Goal: Task Accomplishment & Management: Use online tool/utility

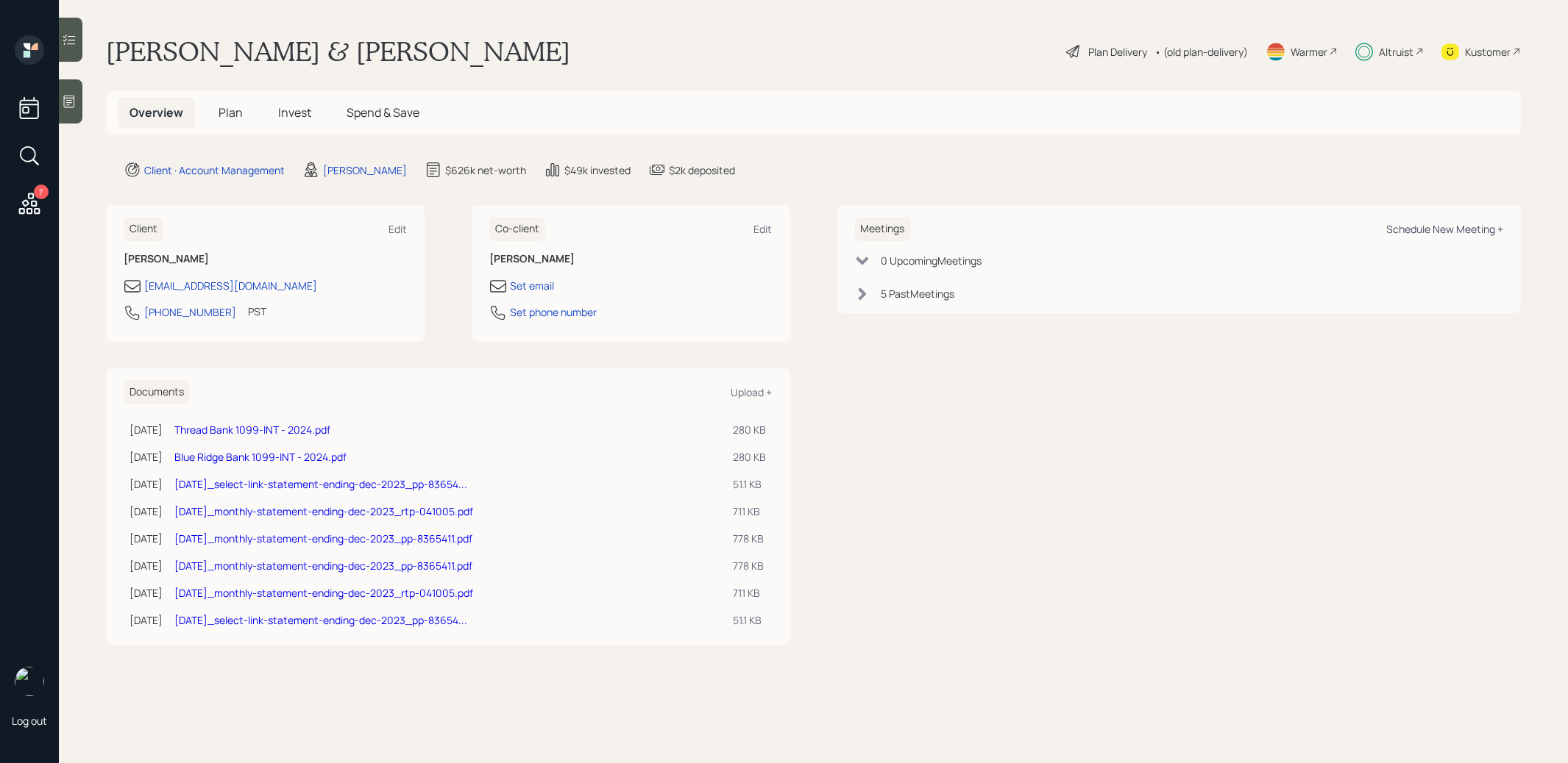
click at [1442, 228] on div "Schedule New Meeting +" at bounding box center [1445, 229] width 117 height 14
select select "8b79112e-3cfb-44f9-89e7-15267fe946c1"
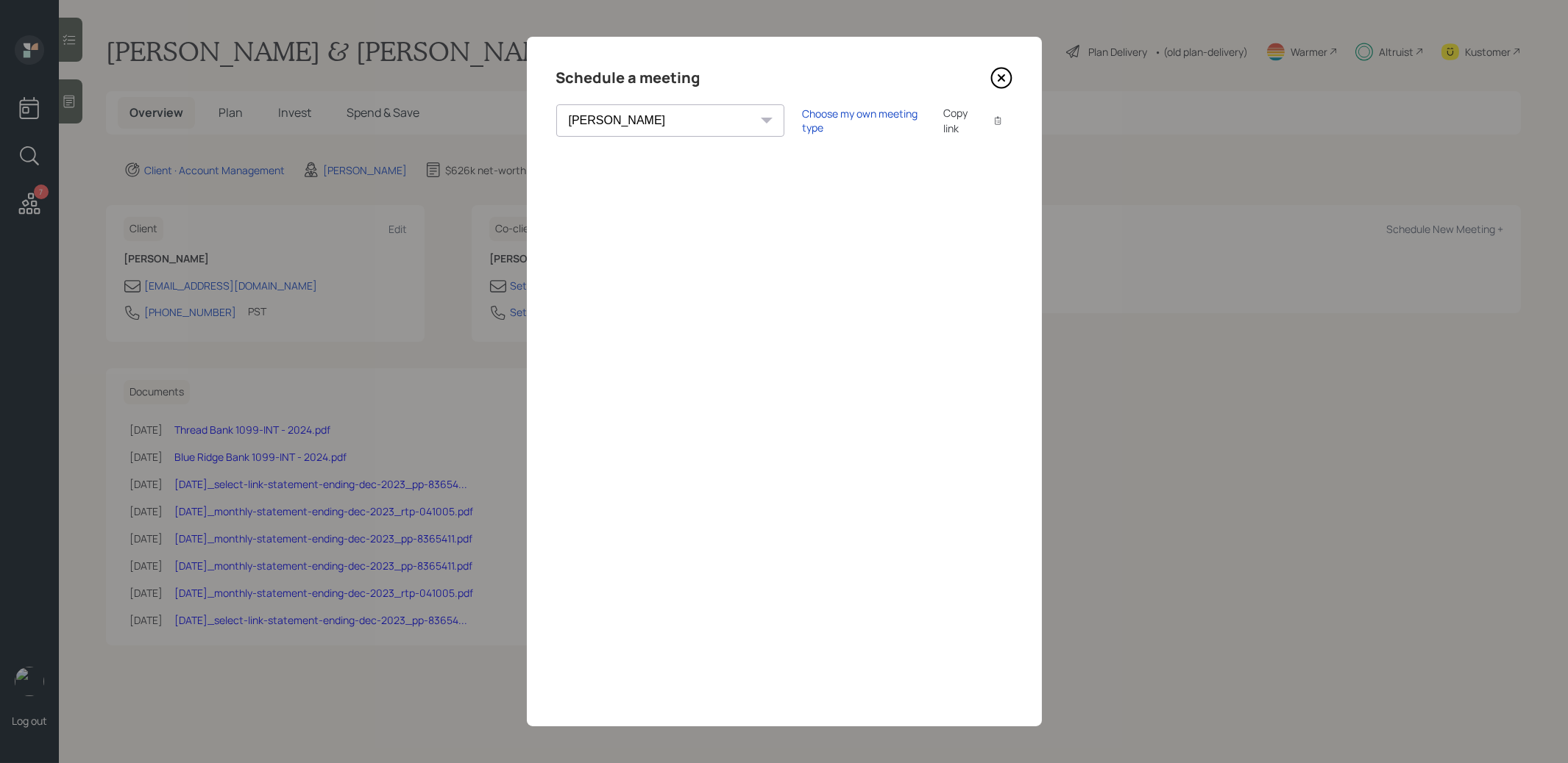
click at [943, 122] on div "Copy link" at bounding box center [960, 121] width 34 height 31
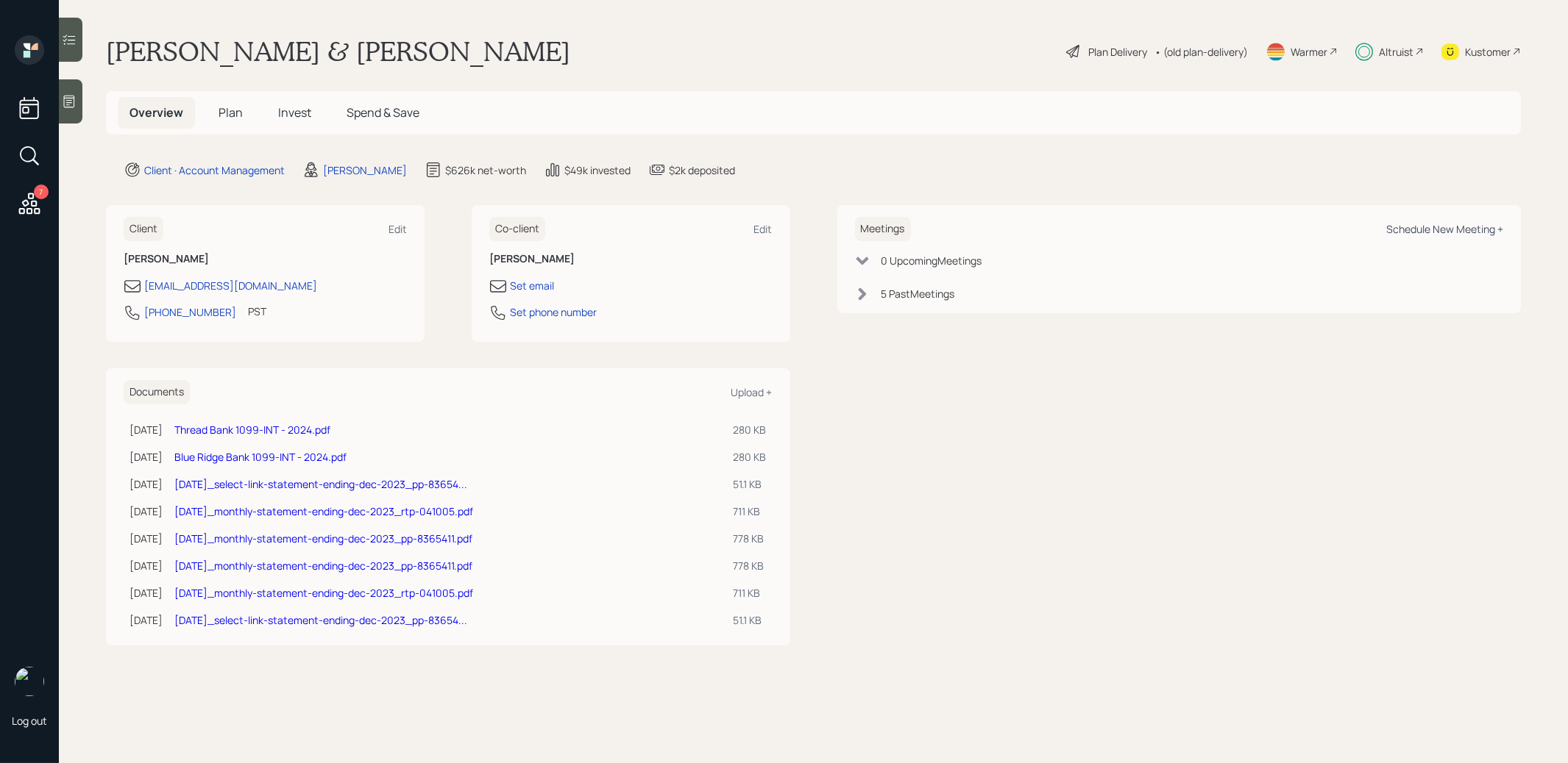
click at [1414, 233] on div "Schedule New Meeting +" at bounding box center [1445, 229] width 117 height 14
select select "8b79112e-3cfb-44f9-89e7-15267fe946c1"
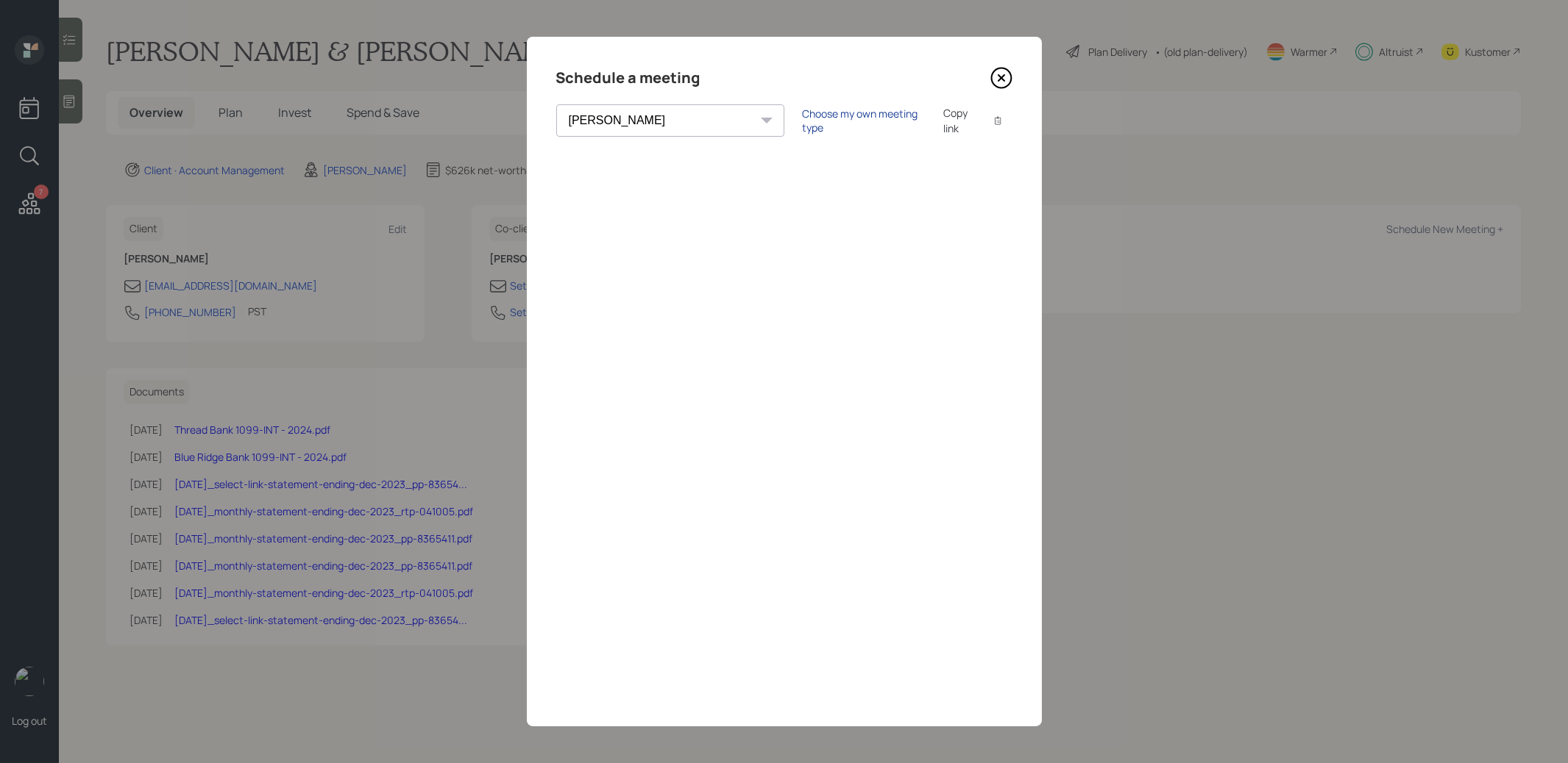
click at [802, 122] on div "Choose my own meeting type" at bounding box center [863, 121] width 123 height 28
click at [1000, 78] on icon at bounding box center [1000, 78] width 6 height 6
